Goal: Find specific page/section: Find specific page/section

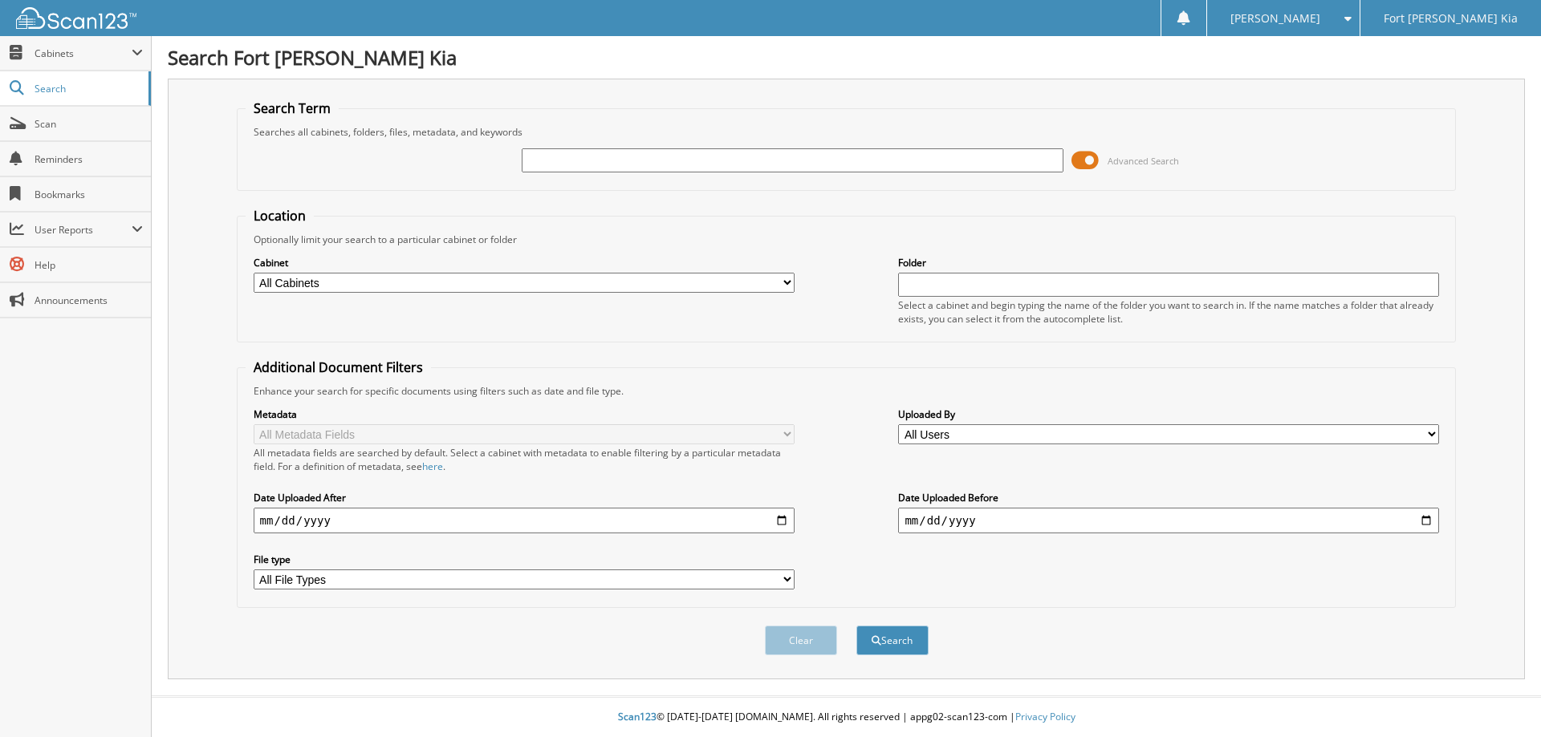
click at [675, 159] on input "text" at bounding box center [792, 160] width 541 height 24
type input "S7688205"
click at [856, 626] on button "Search" at bounding box center [892, 641] width 72 height 30
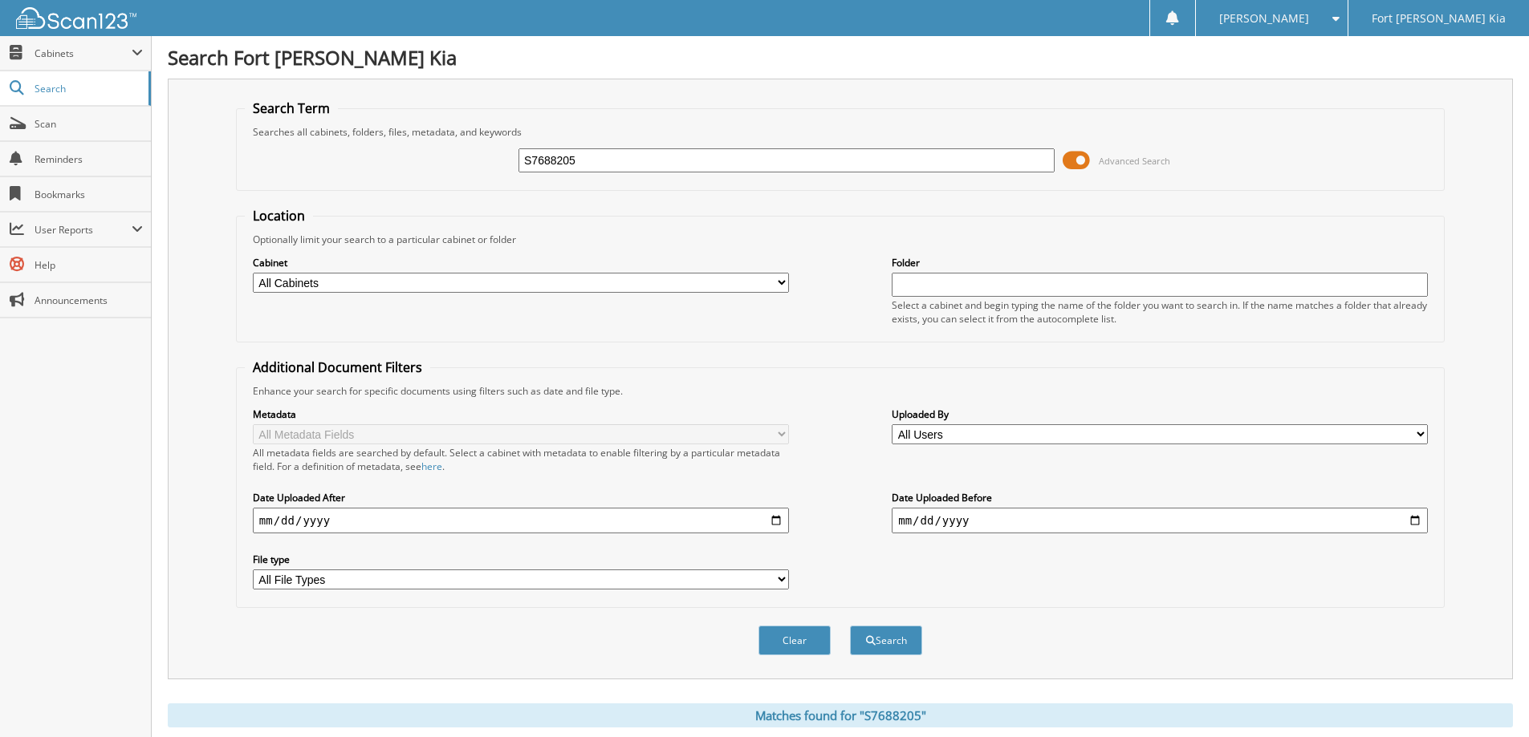
click at [1073, 158] on span at bounding box center [1075, 160] width 27 height 24
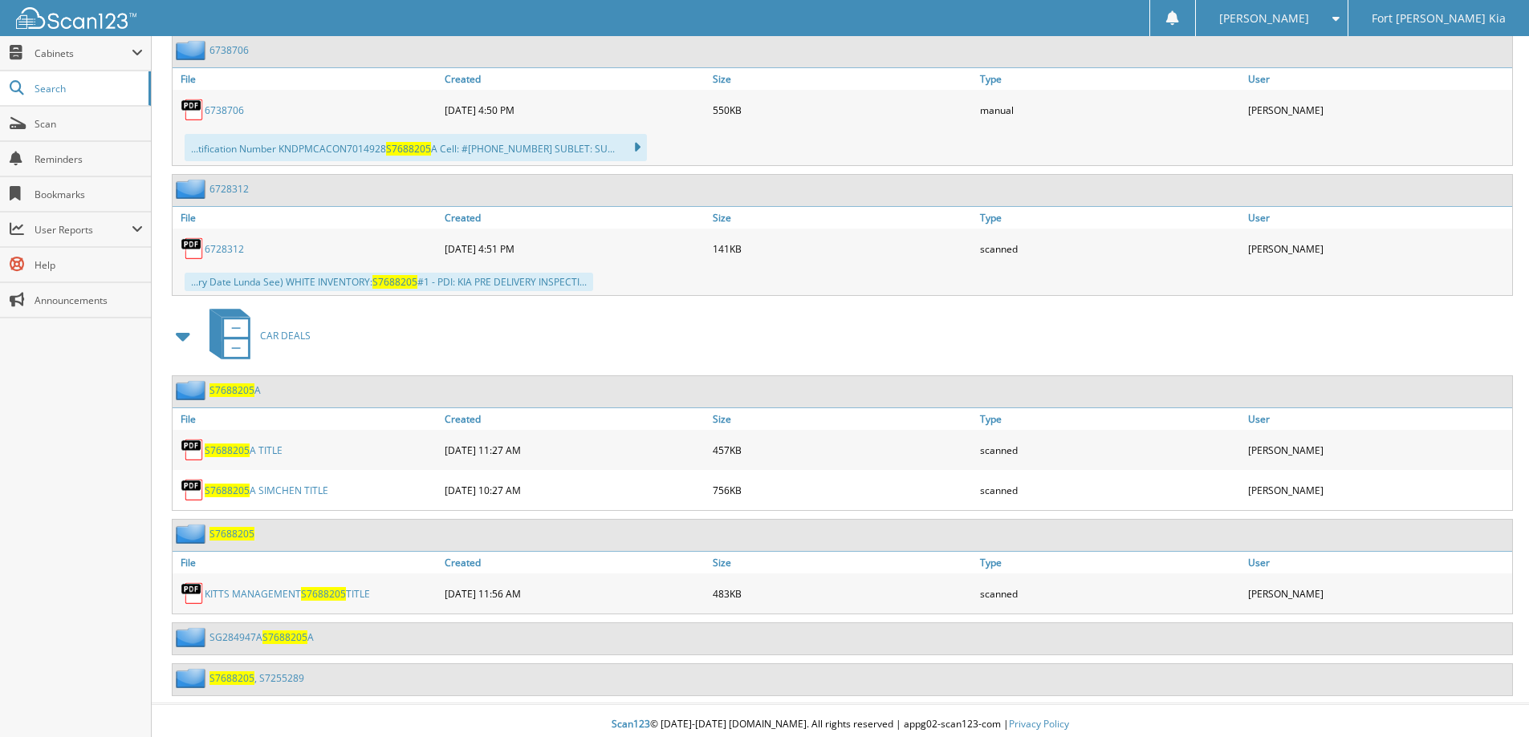
scroll to position [509, 0]
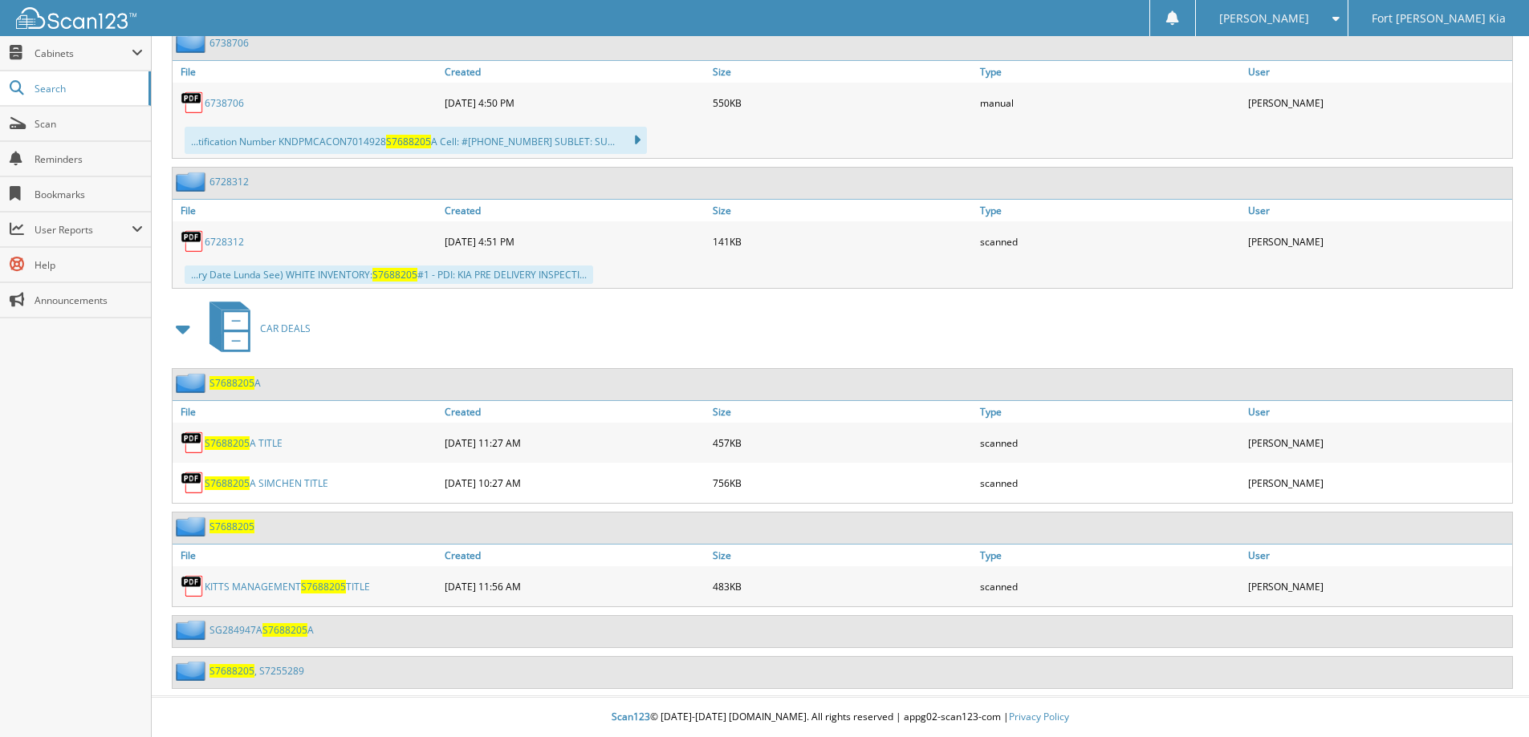
click at [297, 586] on link "KITTS MANAGEMENT S7688205 TITLE" at bounding box center [287, 587] width 165 height 14
click at [55, 125] on span "Scan" at bounding box center [89, 124] width 108 height 14
